Goal: Information Seeking & Learning: Learn about a topic

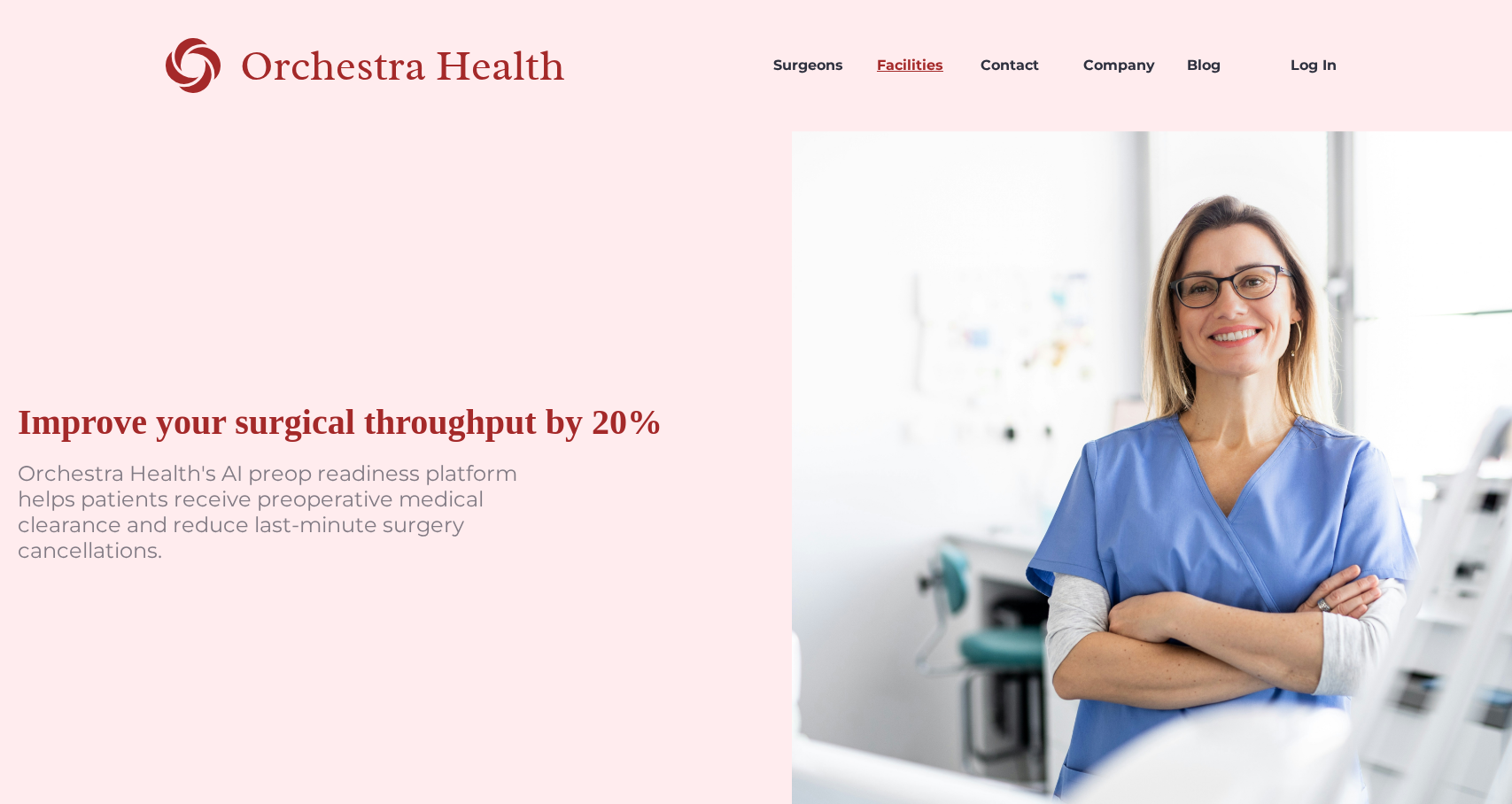
click at [912, 62] on link "Facilities" at bounding box center [914, 65] width 104 height 61
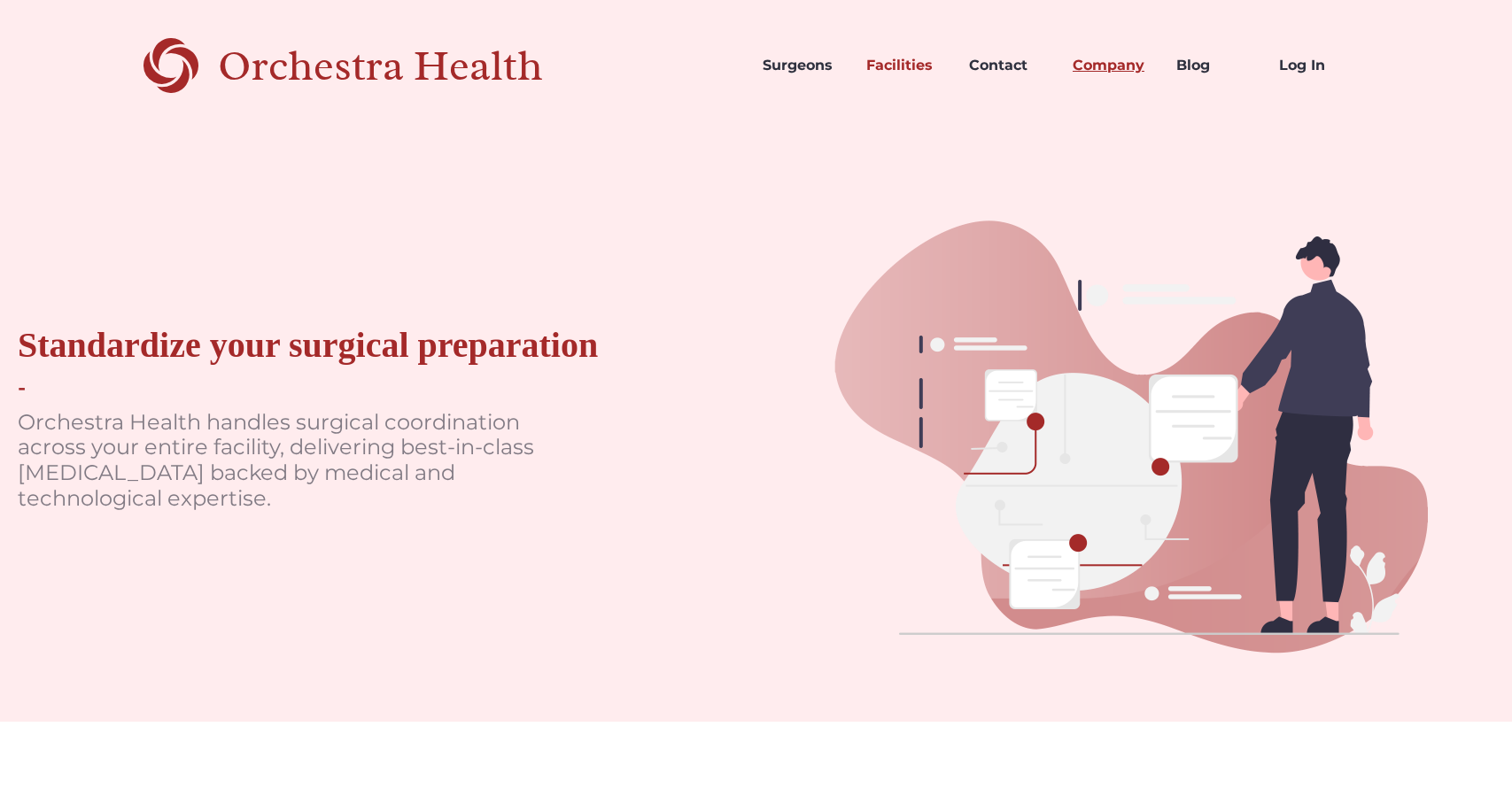
click at [1108, 59] on link "Company" at bounding box center [1111, 65] width 104 height 61
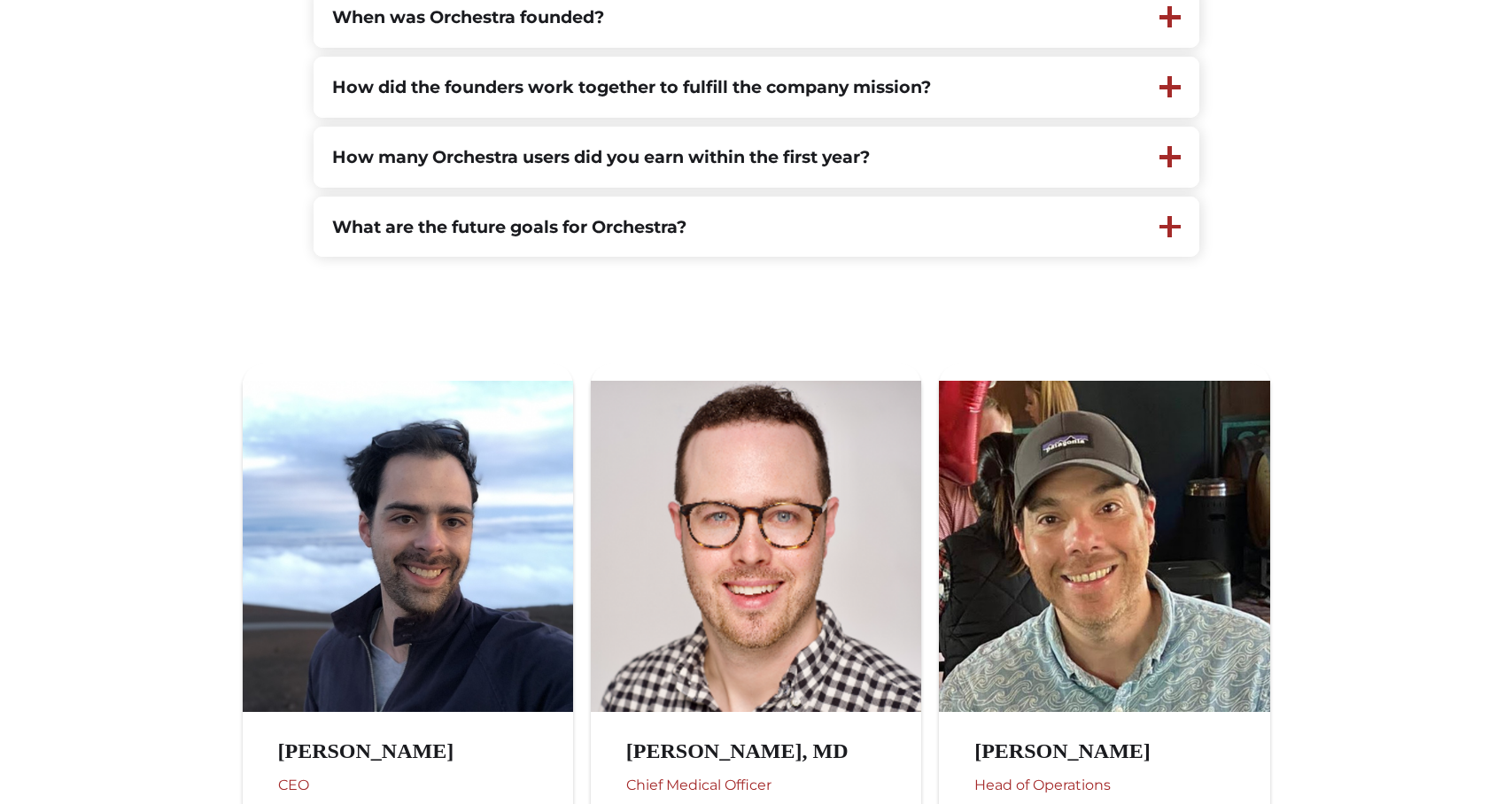
scroll to position [772, 0]
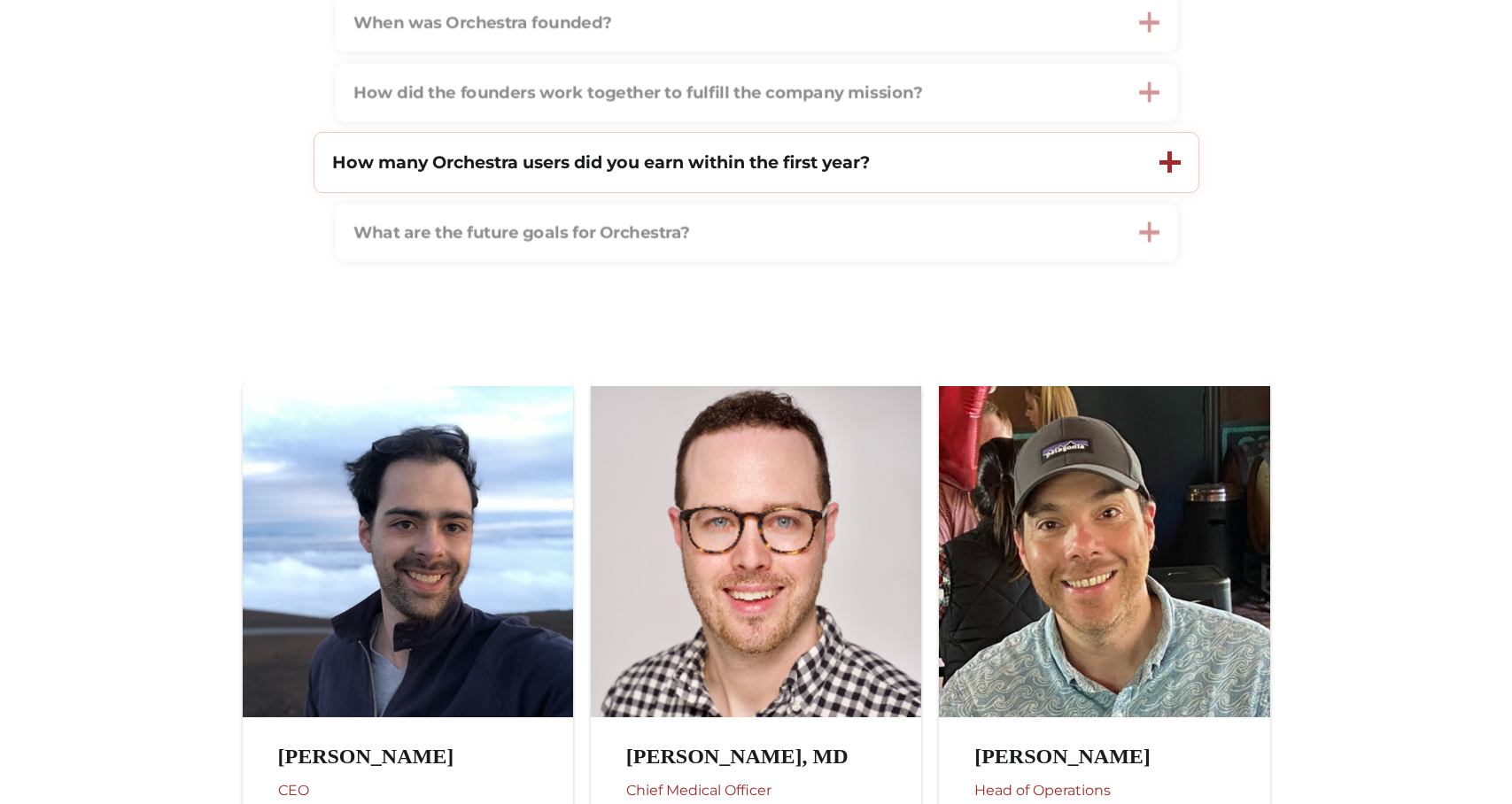
click at [782, 170] on strong "How many Orchestra users did you earn within the first year?" at bounding box center [601, 162] width 538 height 21
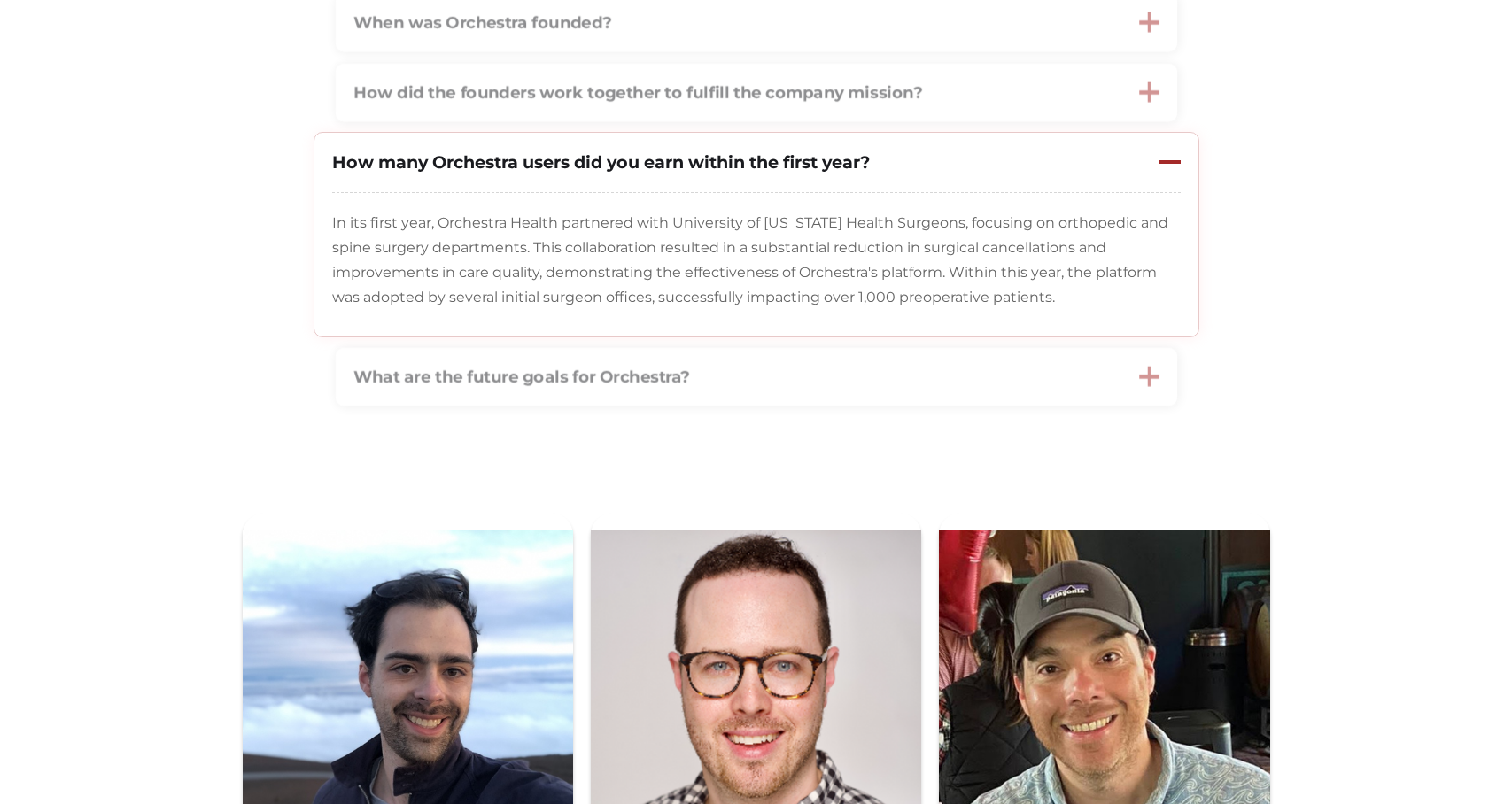
click at [782, 170] on strong "How many Orchestra users did you earn within the first year?" at bounding box center [601, 162] width 538 height 21
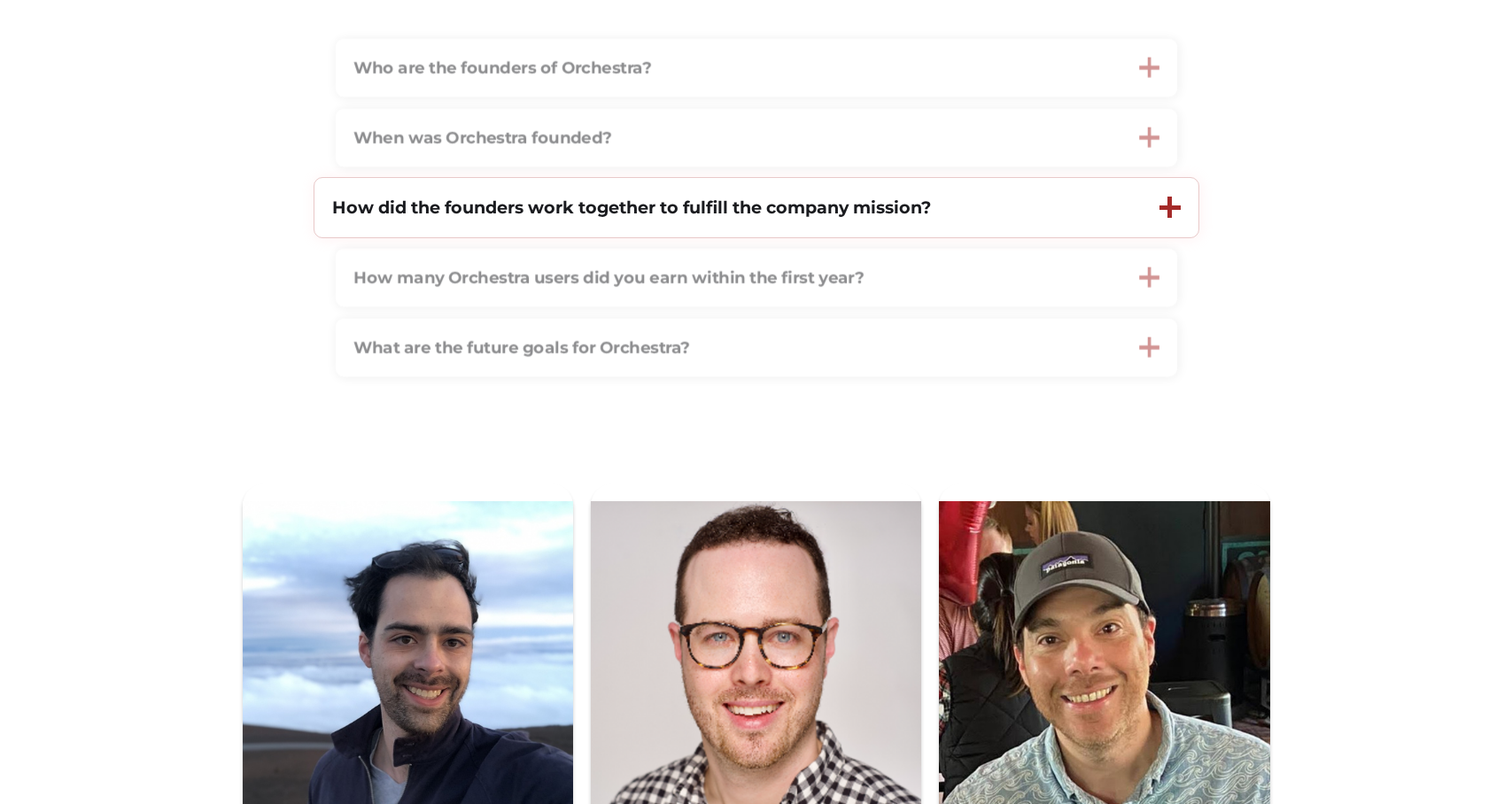
scroll to position [643, 0]
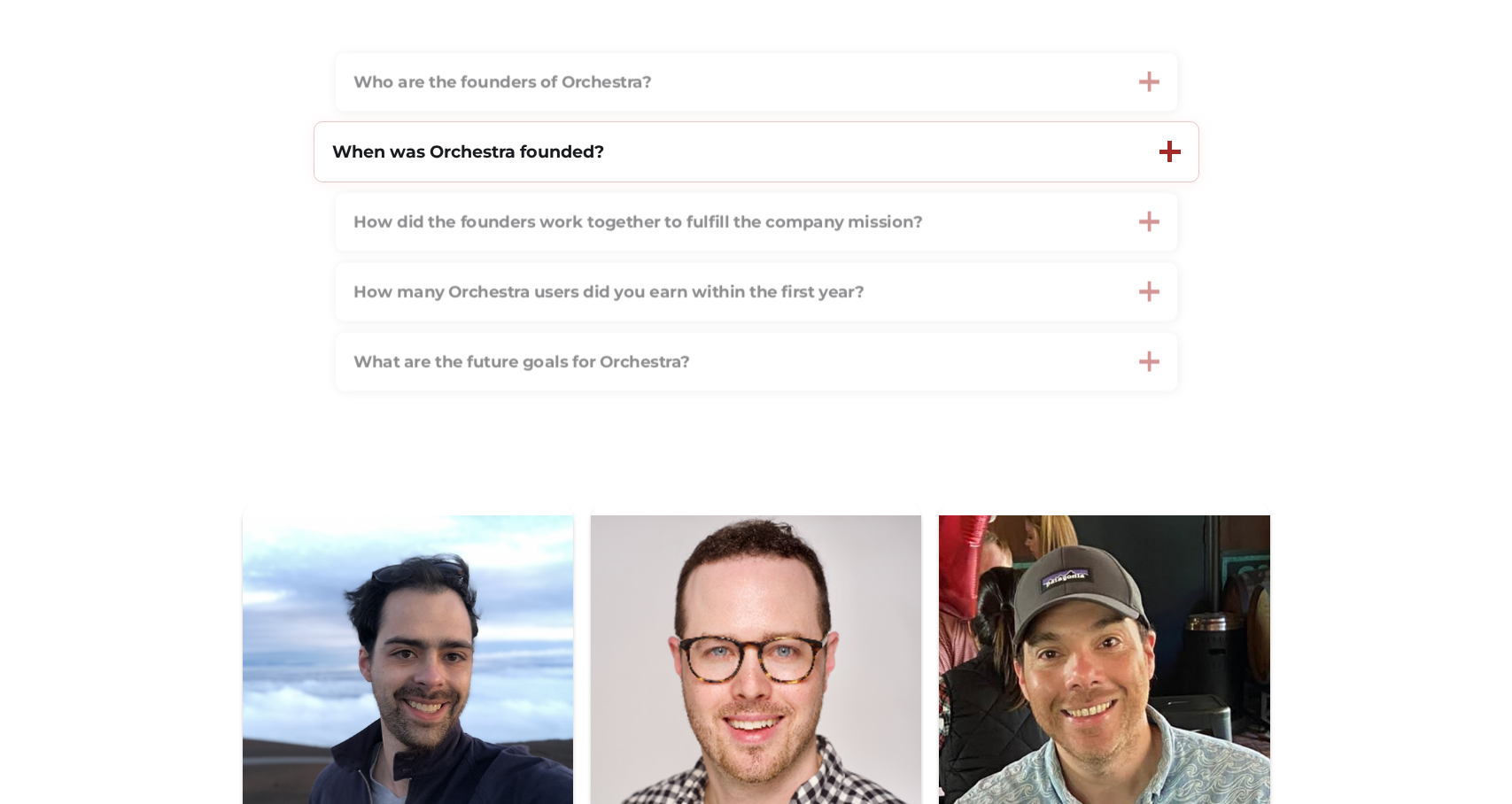
click at [752, 154] on div "When was Orchestra founded?" at bounding box center [728, 151] width 827 height 60
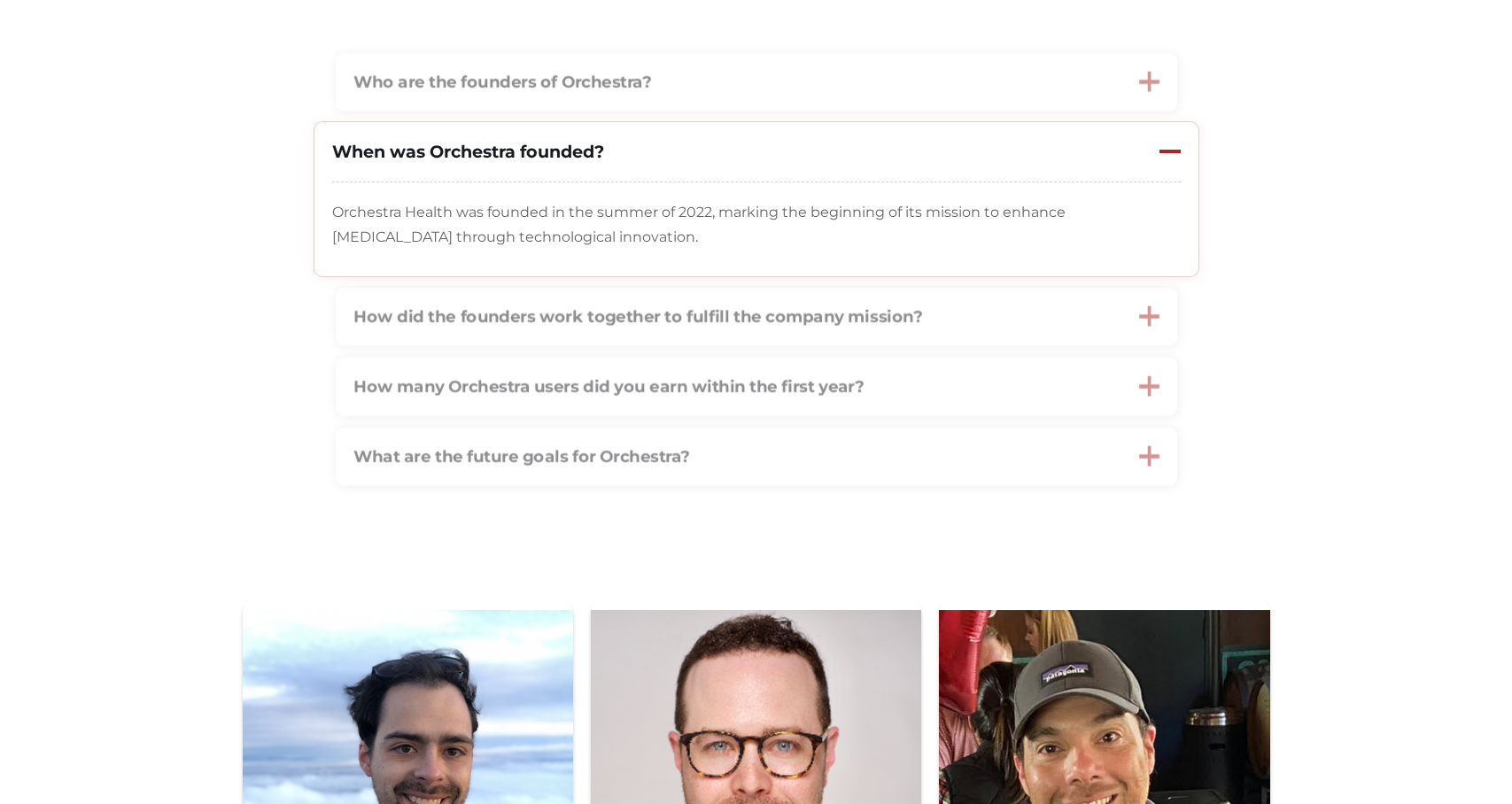
click at [752, 155] on div "When was Orchestra founded?" at bounding box center [728, 151] width 827 height 60
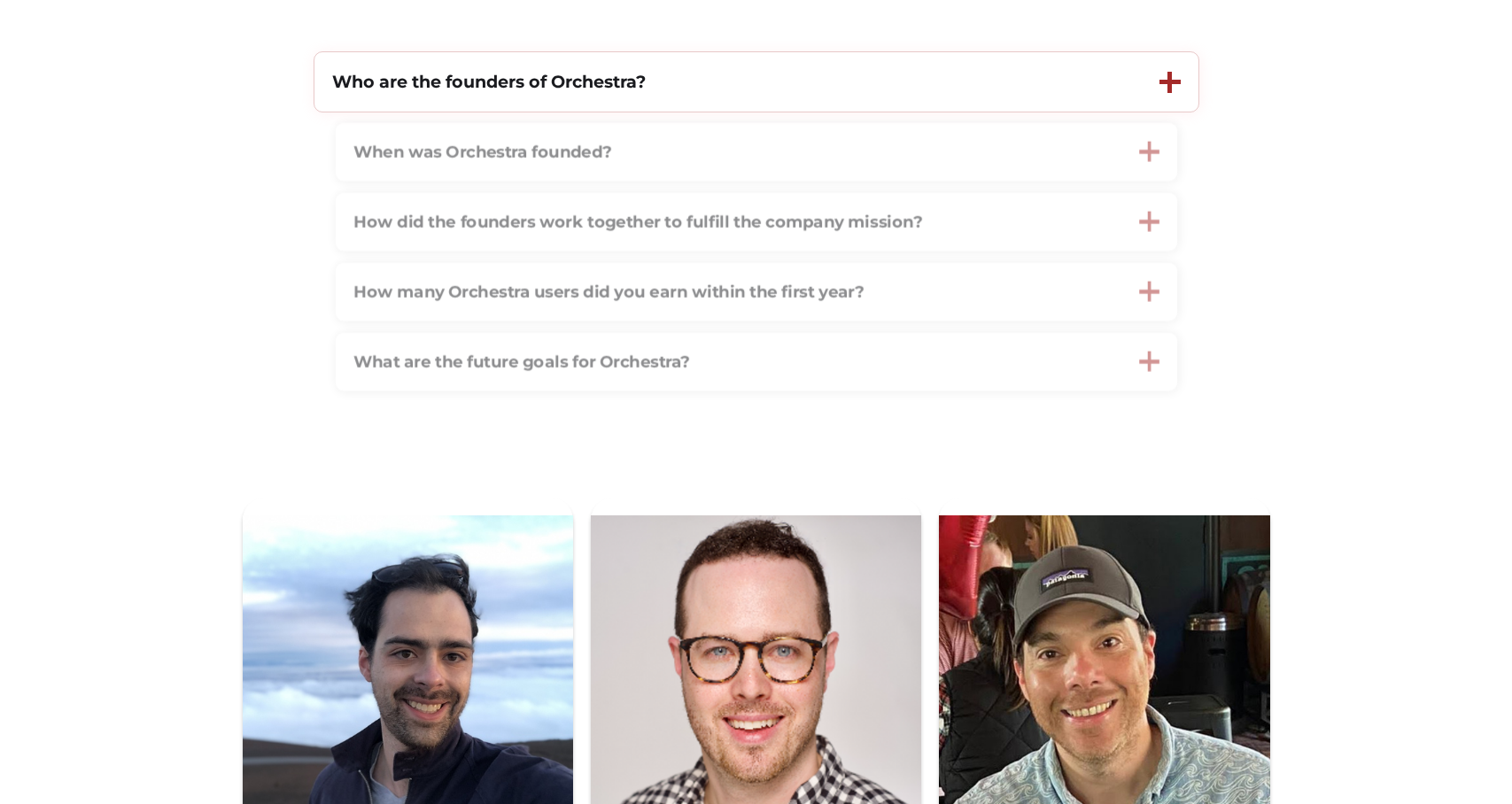
click at [720, 90] on div "Who are the founders of Orchestra?" at bounding box center [728, 82] width 827 height 60
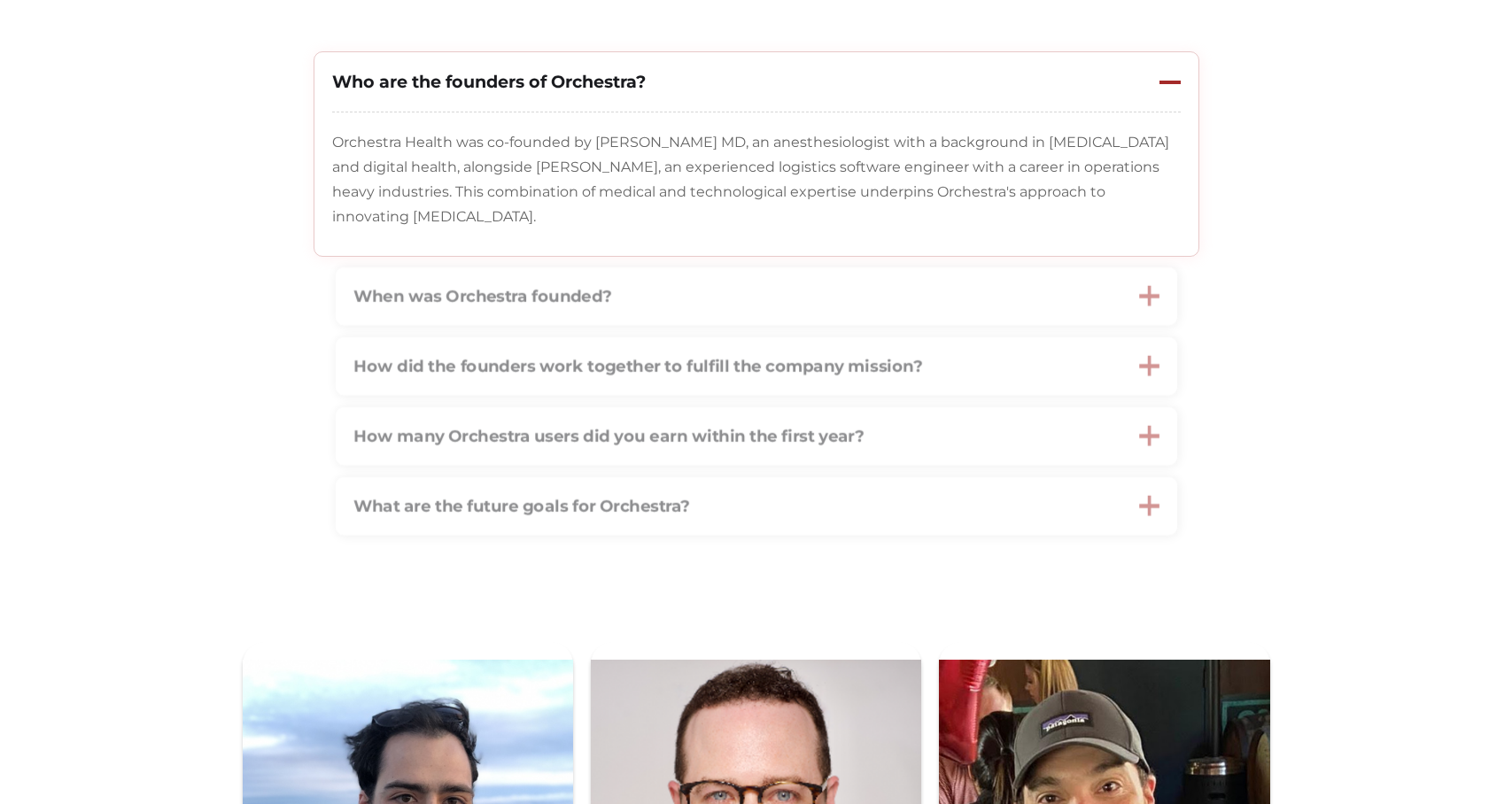
click at [720, 90] on div "Who are the founders of Orchestra?" at bounding box center [728, 82] width 827 height 60
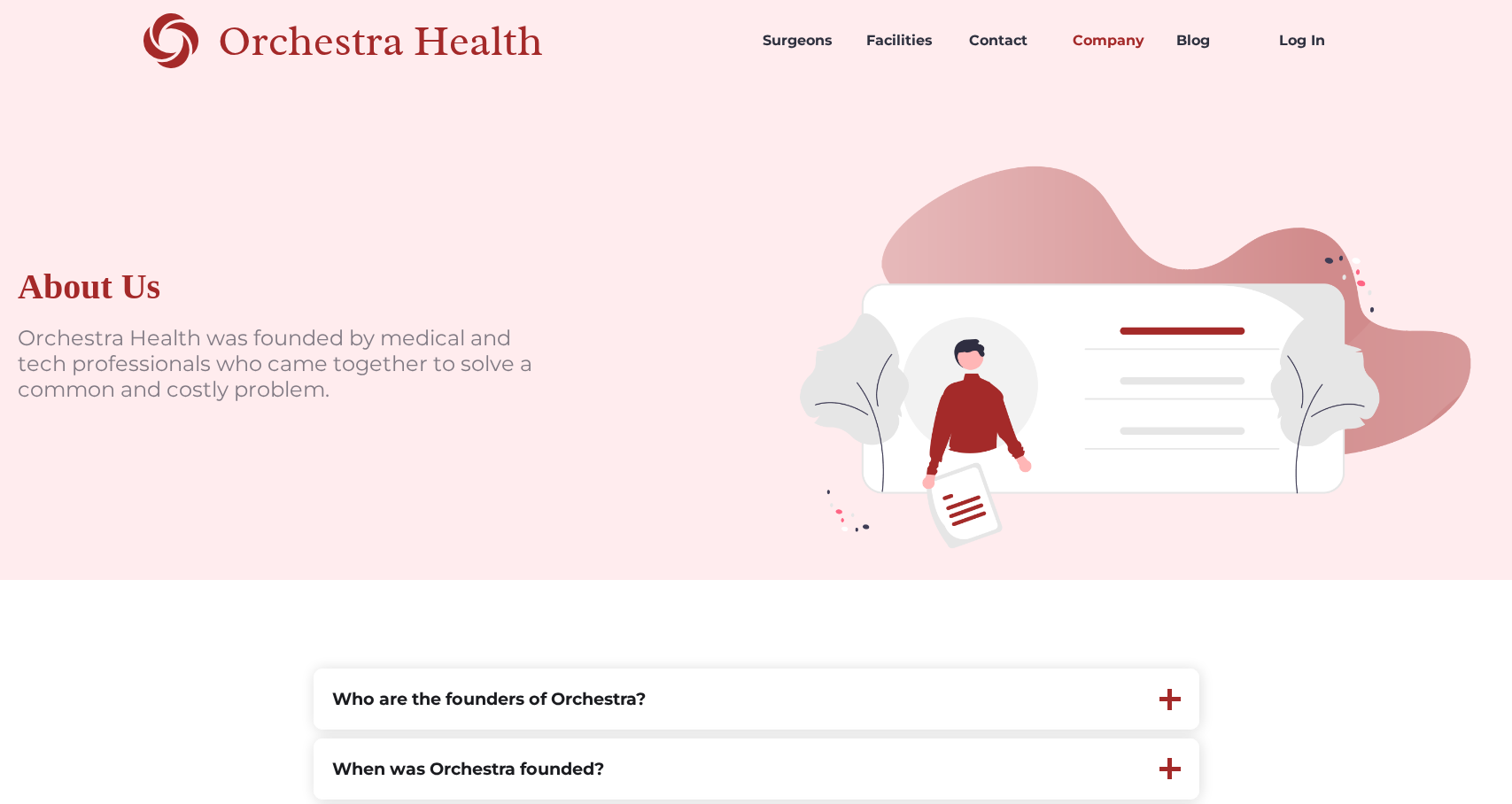
scroll to position [0, 0]
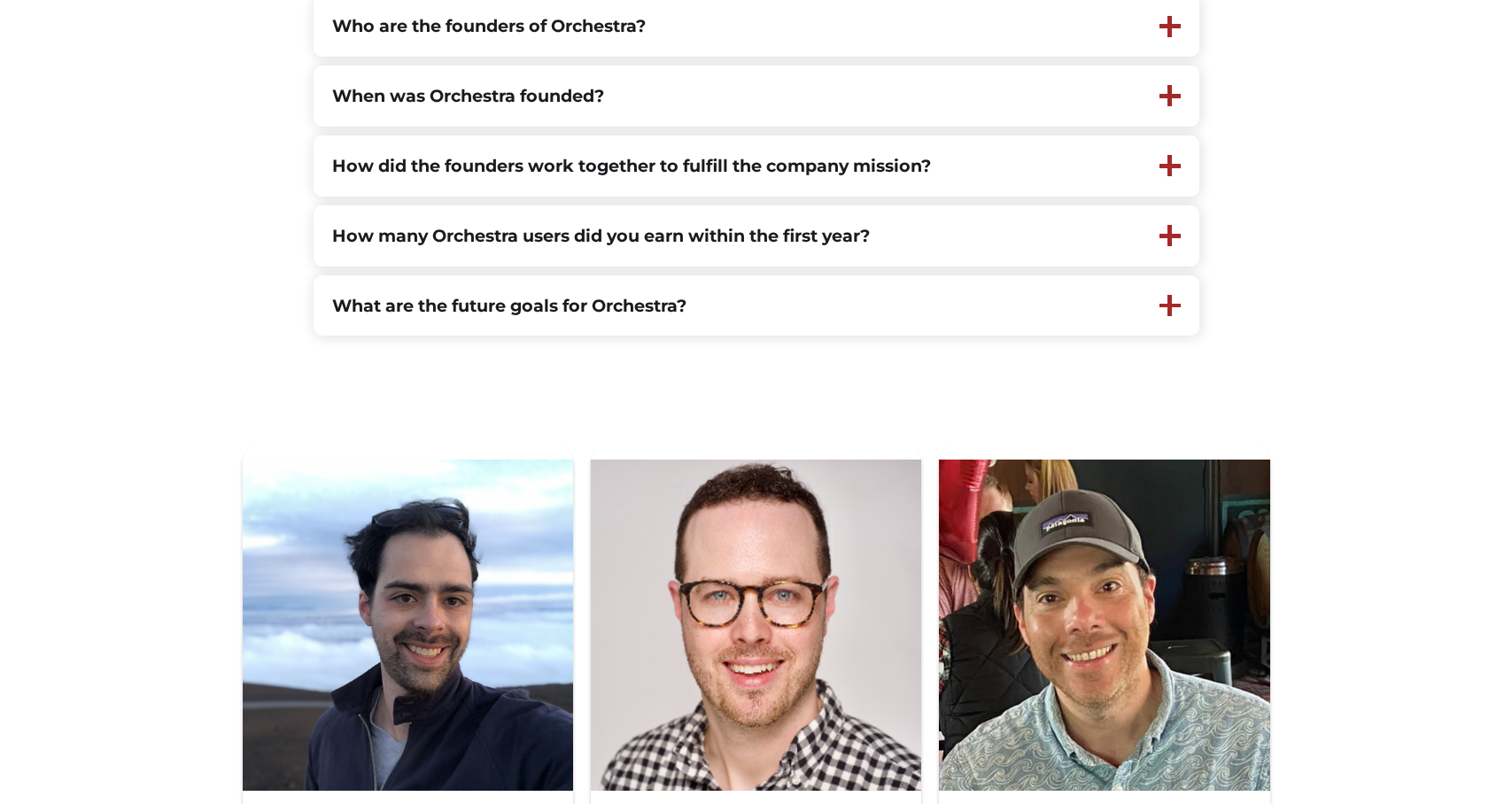
scroll to position [476, 0]
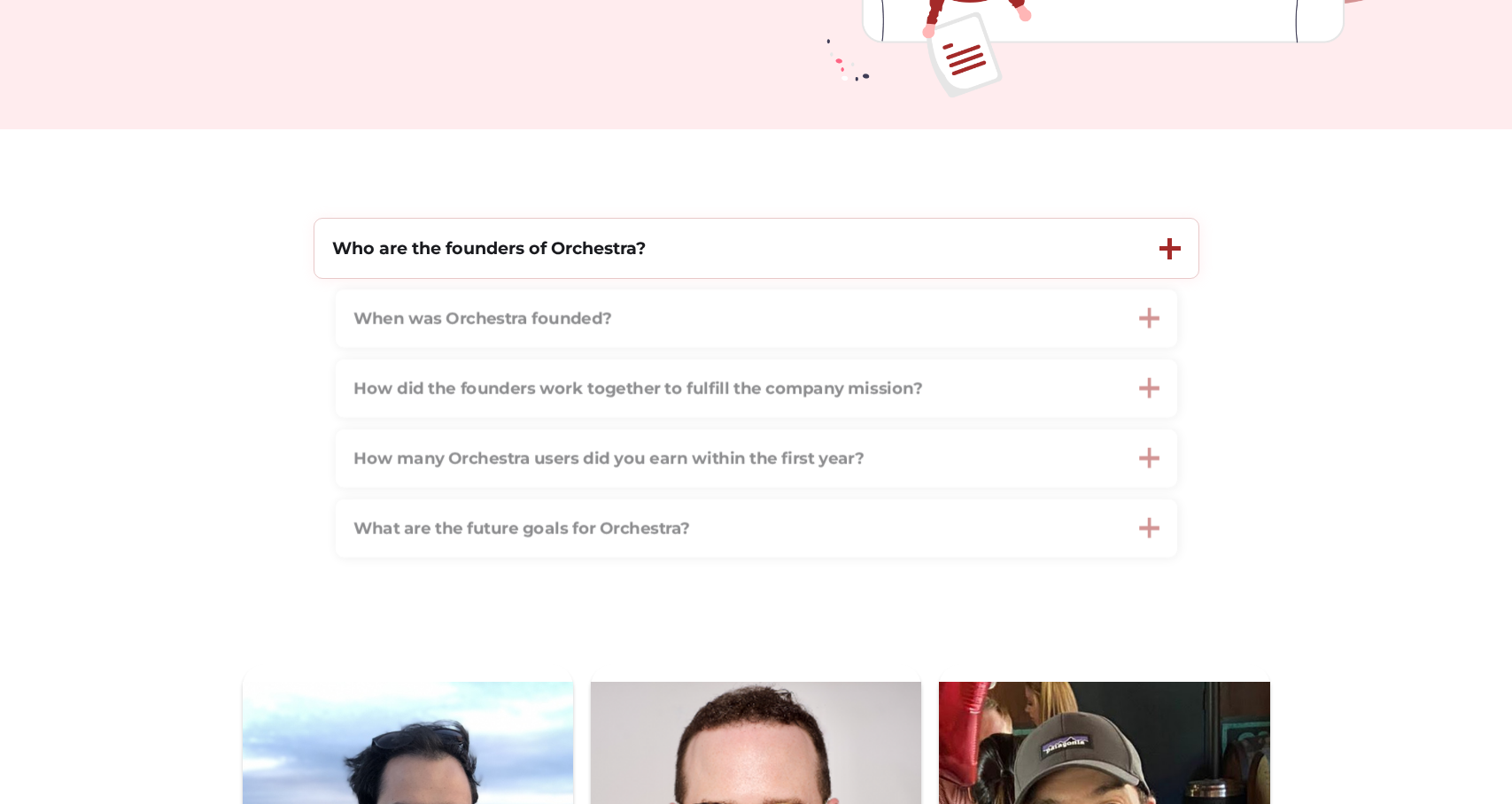
click at [578, 252] on strong "Who are the founders of Orchestra?" at bounding box center [488, 248] width 314 height 21
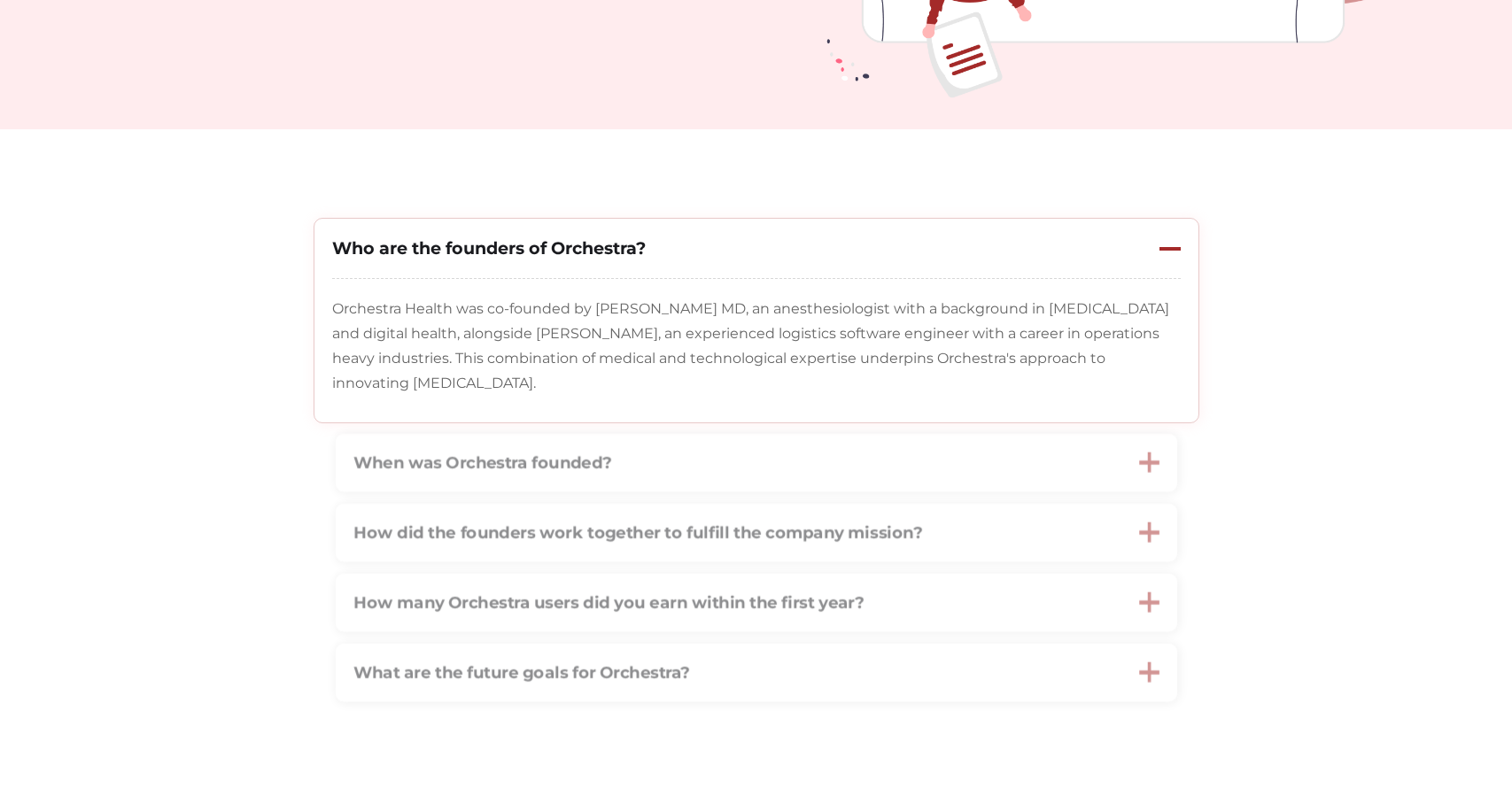
click at [535, 246] on strong "Who are the founders of Orchestra?" at bounding box center [488, 248] width 314 height 21
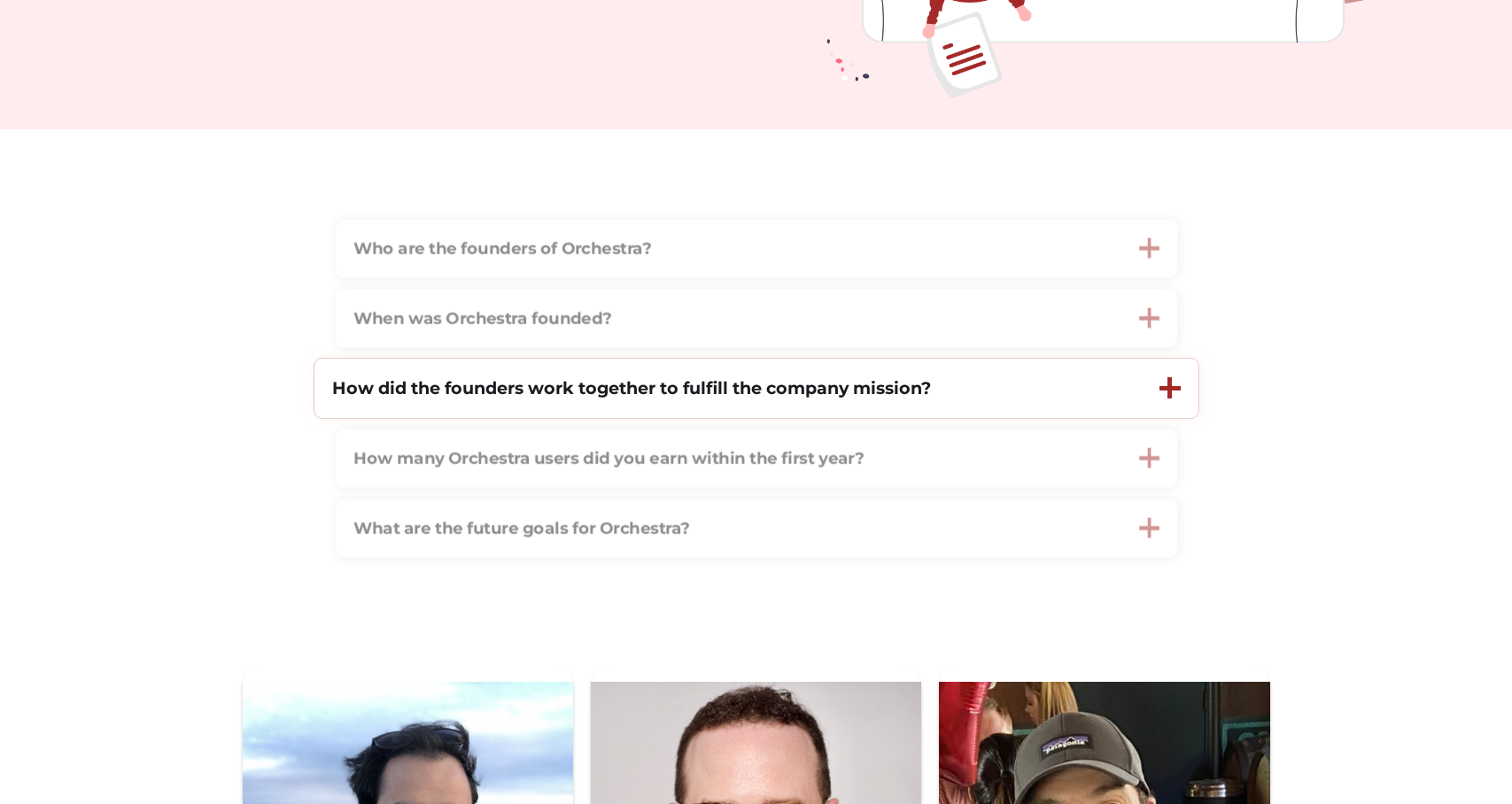
click at [532, 384] on strong "How did the founders work together to fulfill the company mission?" at bounding box center [631, 388] width 599 height 21
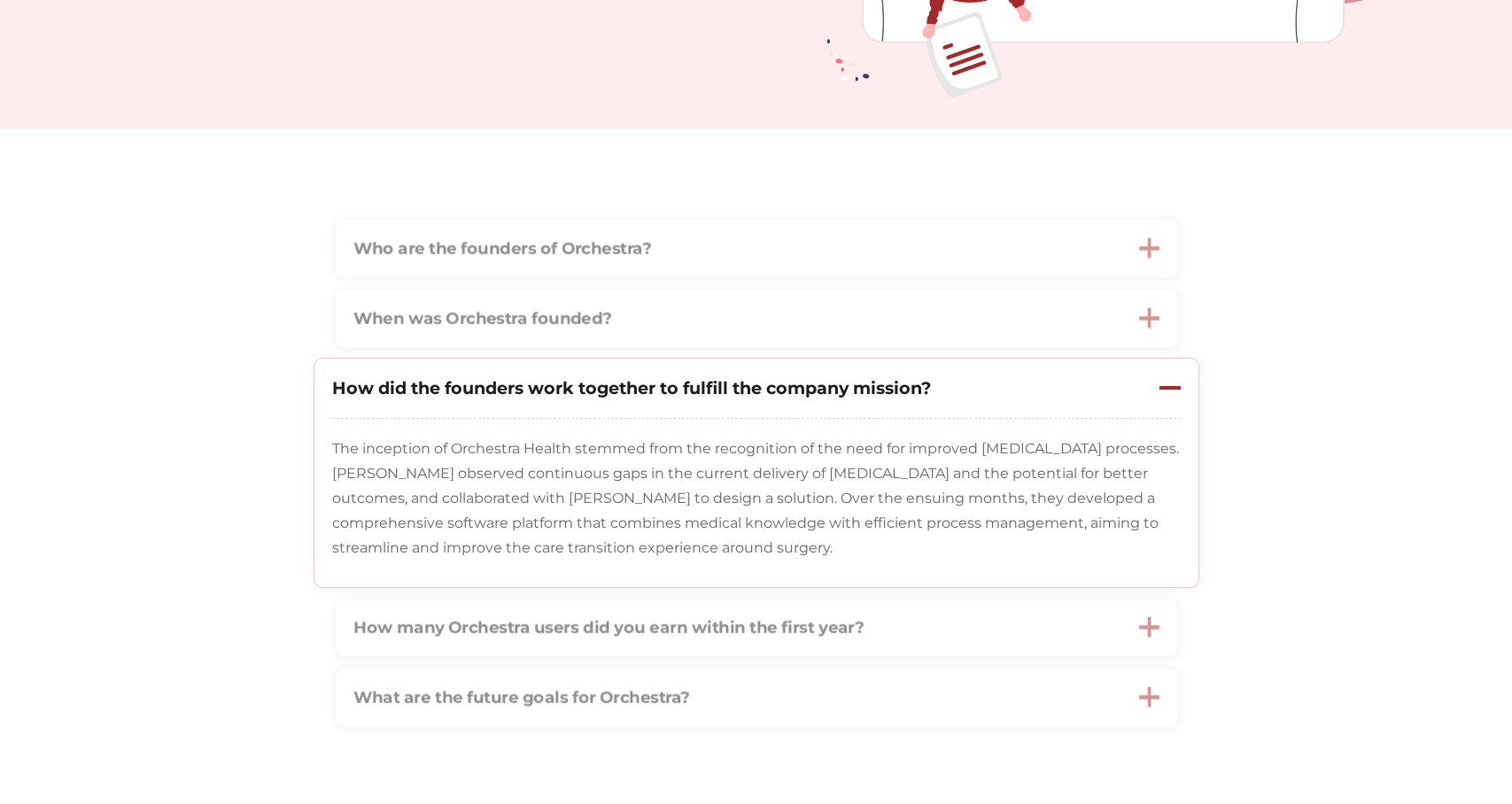
click at [532, 384] on strong "How did the founders work together to fulfill the company mission?" at bounding box center [631, 388] width 599 height 21
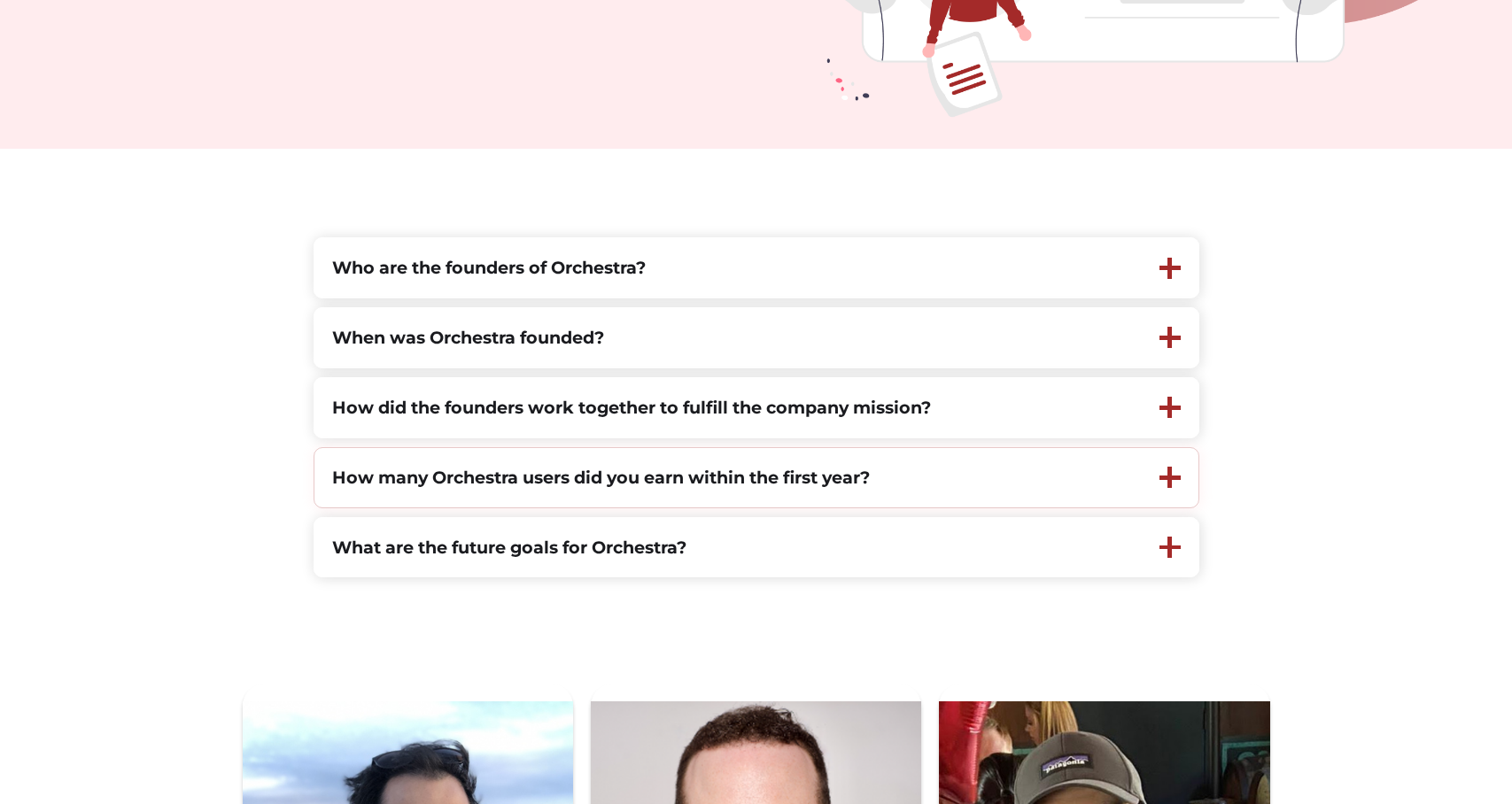
scroll to position [0, 0]
